Goal: Information Seeking & Learning: Learn about a topic

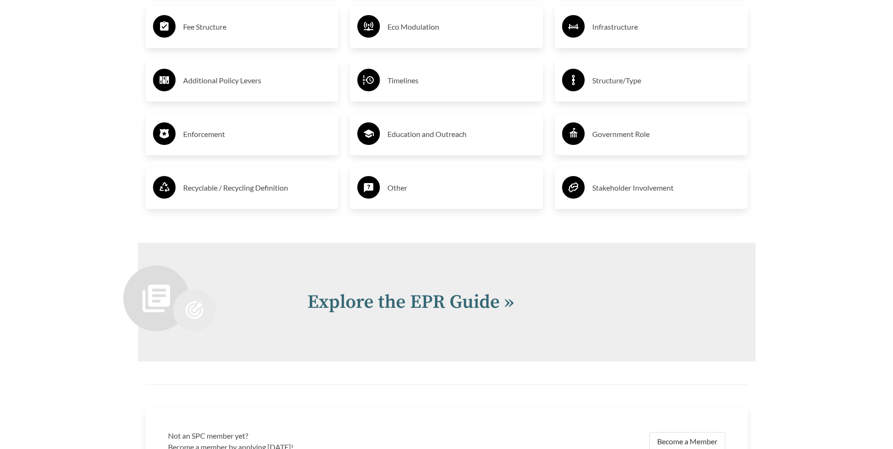
scroll to position [1931, 0]
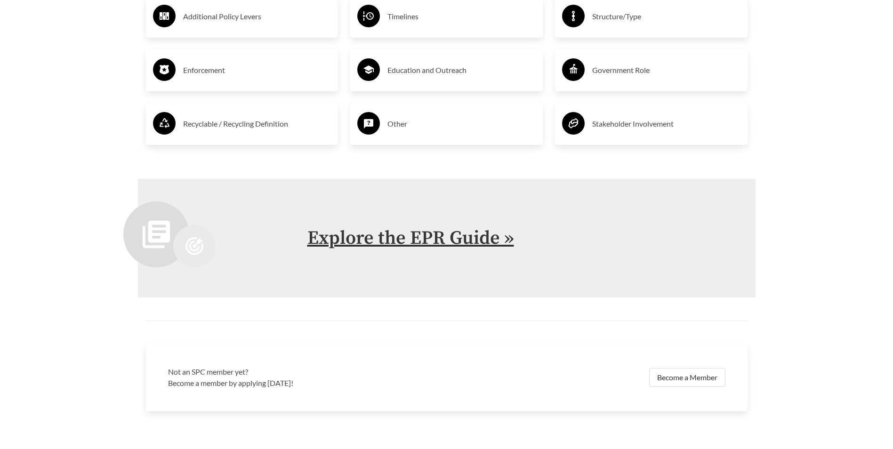
click at [396, 237] on link "Explore the EPR Guide »" at bounding box center [410, 238] width 207 height 24
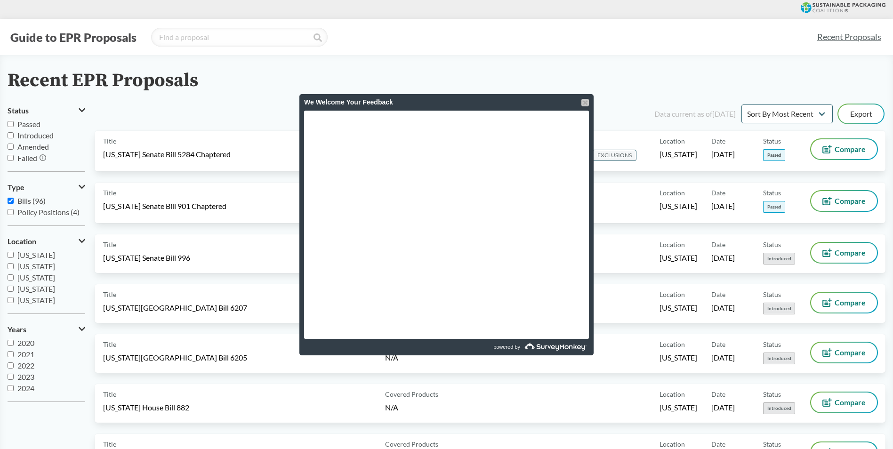
click at [587, 101] on div at bounding box center [586, 103] width 8 height 8
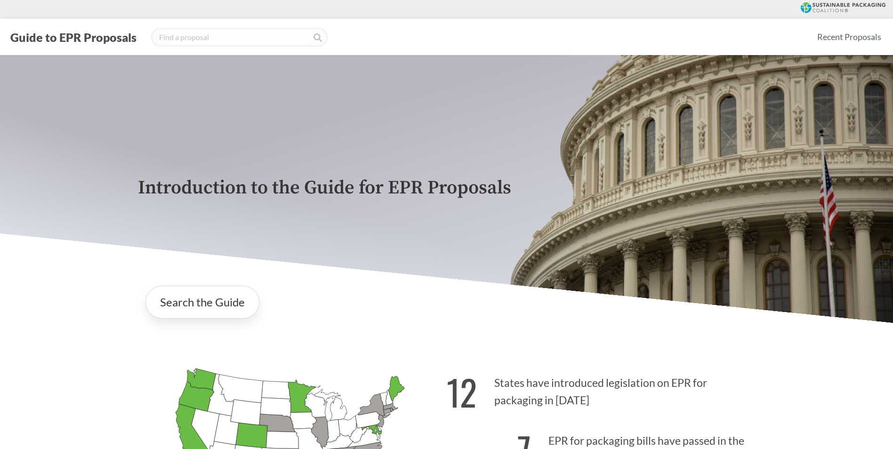
click at [204, 148] on div "Introduction to the Guide for EPR Proposals" at bounding box center [446, 189] width 633 height 268
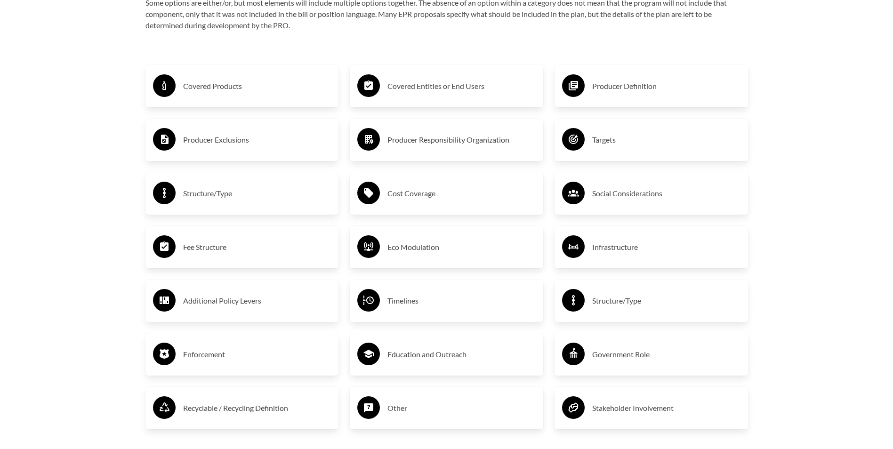
scroll to position [1648, 0]
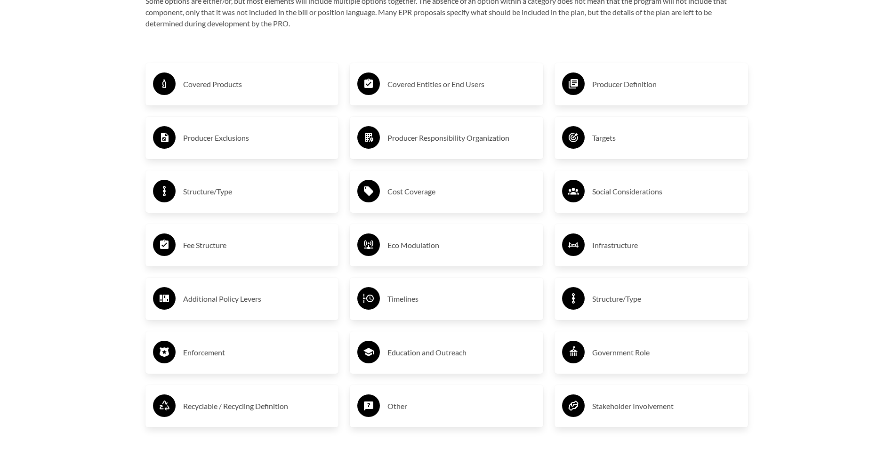
click at [214, 247] on h3 "Fee Structure" at bounding box center [257, 245] width 148 height 15
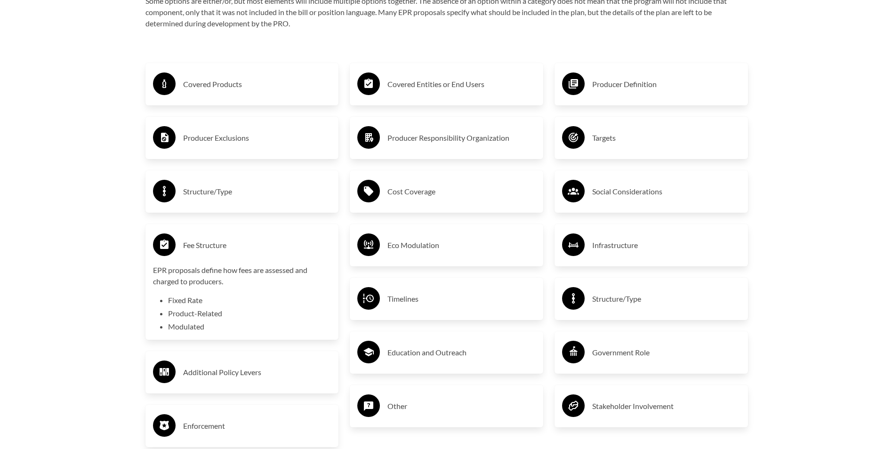
click at [196, 273] on p "EPR proposals define how fees are assessed and charged to producers." at bounding box center [242, 276] width 178 height 23
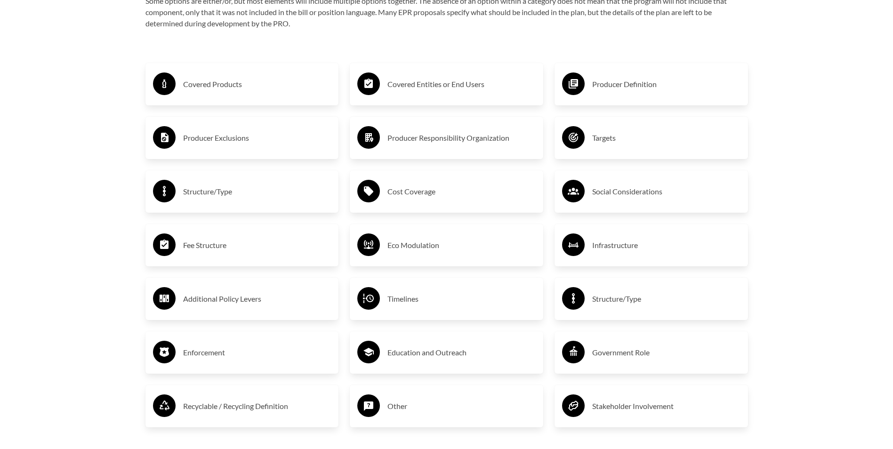
click at [207, 191] on h3 "Structure/Type" at bounding box center [257, 191] width 148 height 15
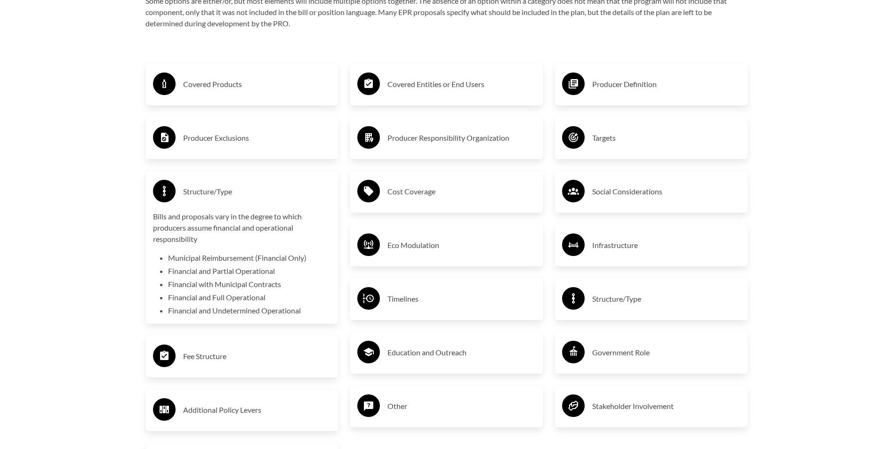
click at [207, 191] on h3 "Structure/Type" at bounding box center [257, 191] width 148 height 15
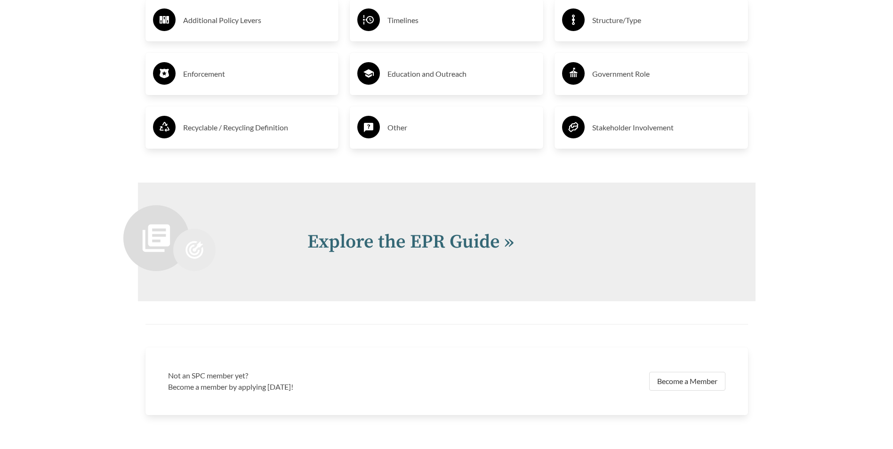
scroll to position [1931, 0]
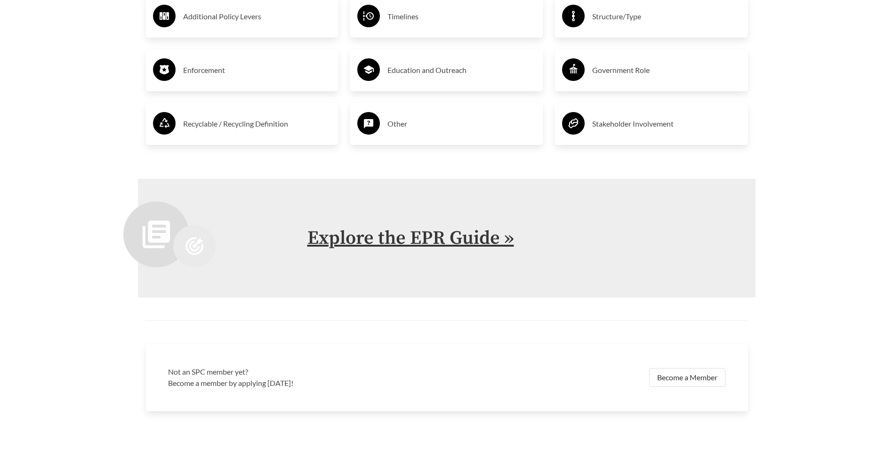
click at [451, 234] on link "Explore the EPR Guide »" at bounding box center [410, 238] width 207 height 24
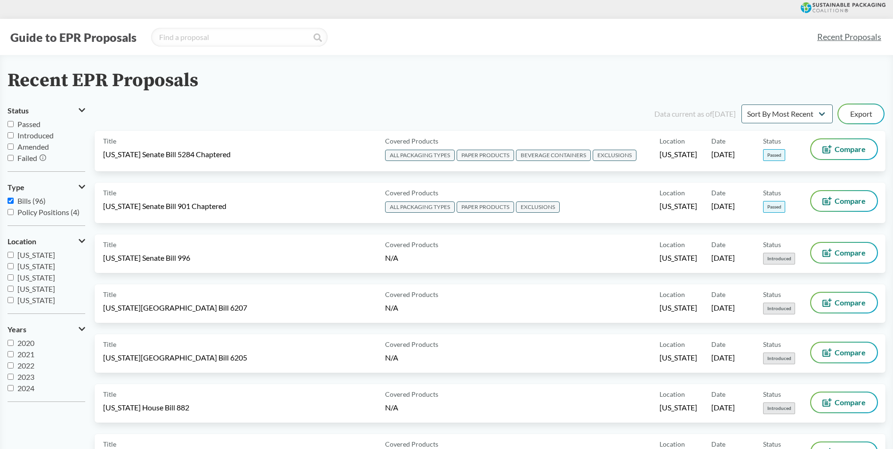
click at [17, 390] on label "2024" at bounding box center [47, 388] width 78 height 11
click at [14, 390] on input "2024" at bounding box center [11, 388] width 6 height 6
checkbox input "true"
